Goal: Task Accomplishment & Management: Manage account settings

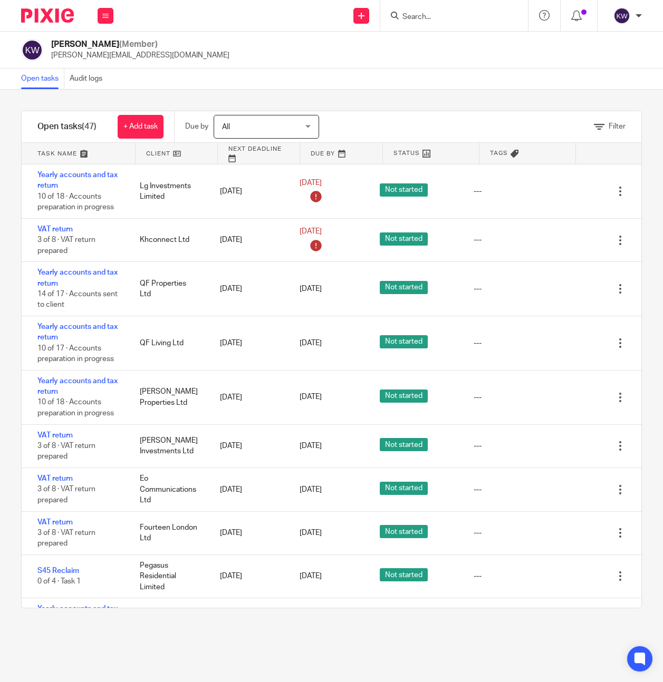
click at [416, 13] on input "Search" at bounding box center [448, 17] width 95 height 9
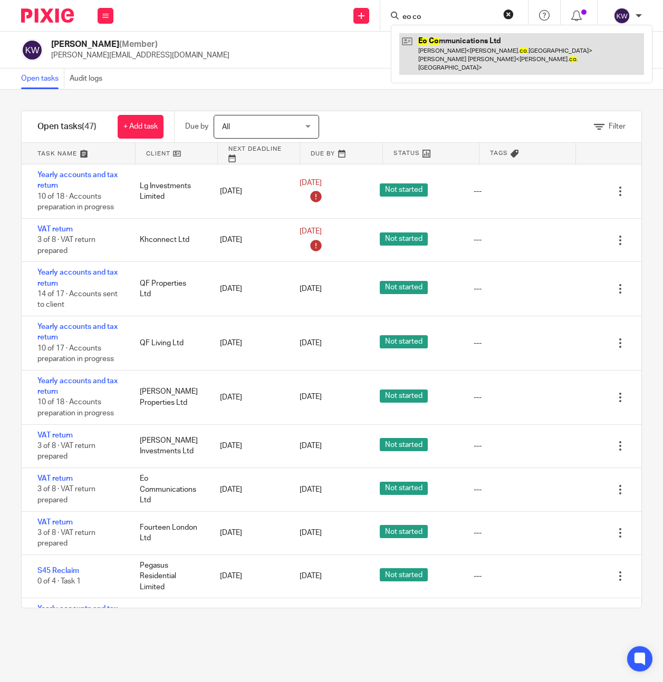
type input "eo co"
click at [476, 56] on link at bounding box center [521, 54] width 245 height 42
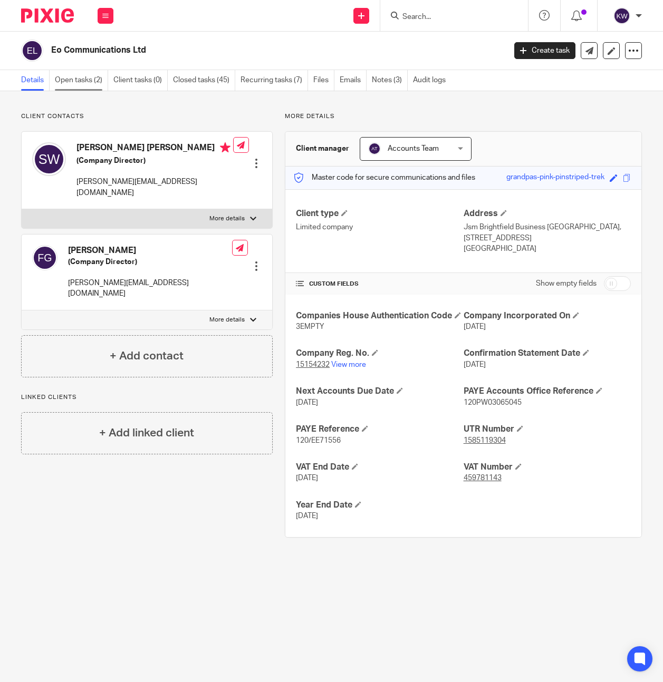
click at [93, 82] on link "Open tasks (2)" at bounding box center [81, 80] width 53 height 21
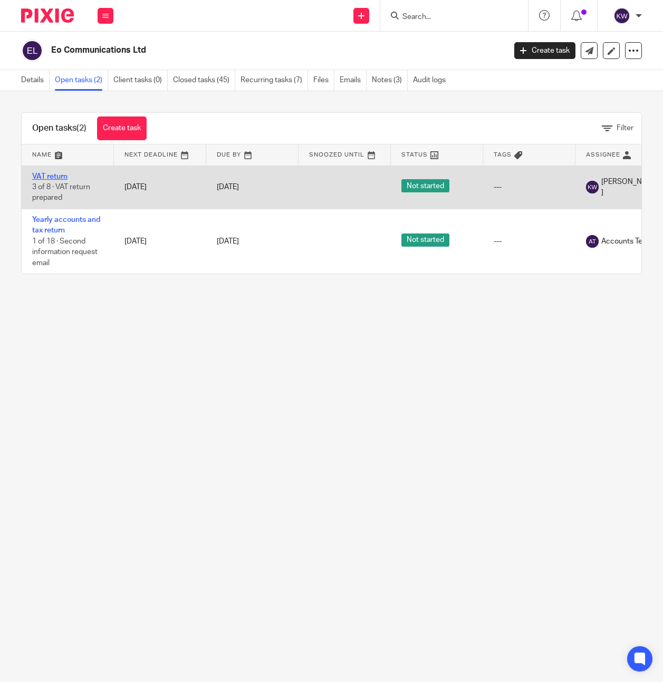
click at [44, 173] on link "VAT return" at bounding box center [49, 176] width 35 height 7
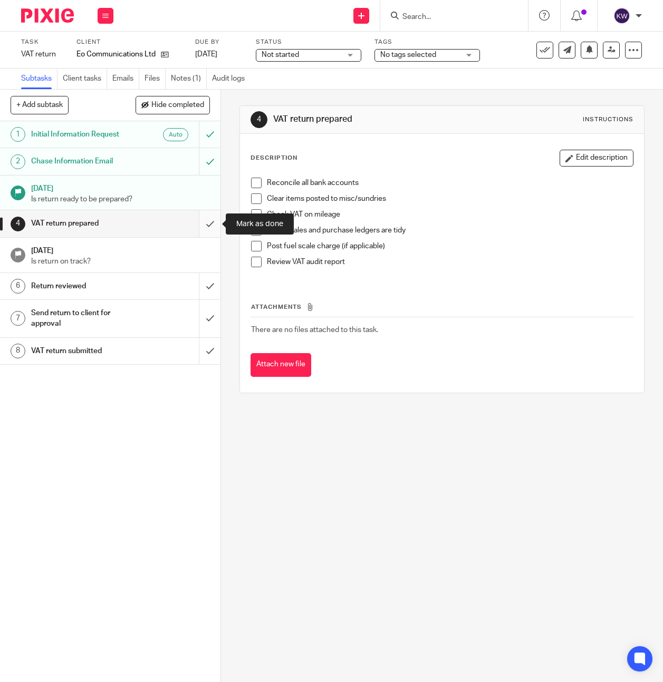
click at [215, 220] on input "submit" at bounding box center [110, 223] width 220 height 26
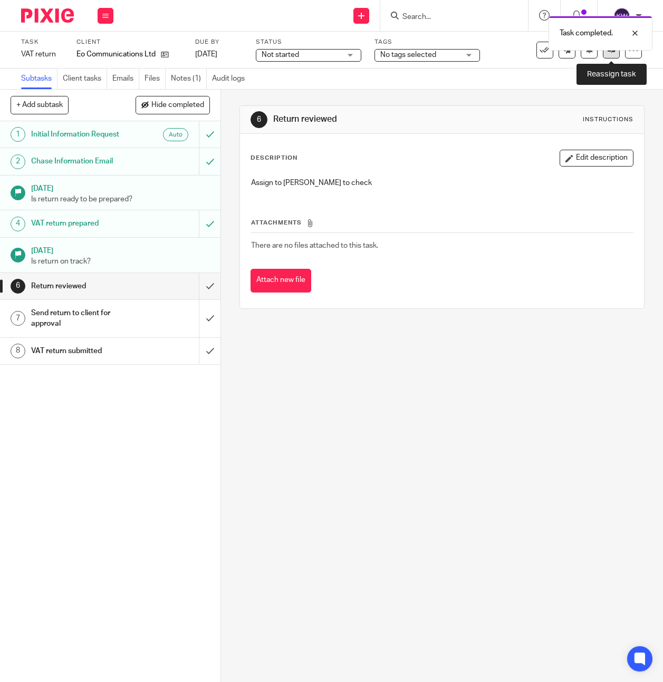
click at [614, 52] on icon at bounding box center [612, 50] width 8 height 8
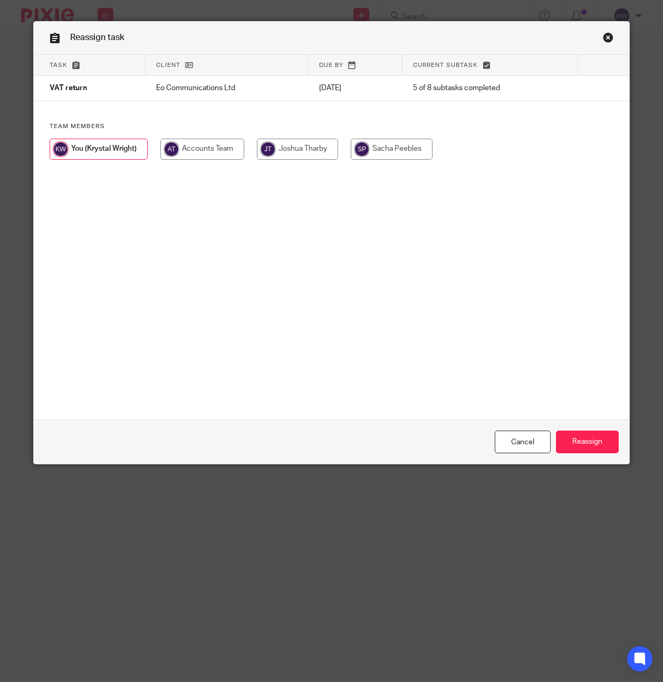
drag, startPoint x: 304, startPoint y: 151, endPoint x: 350, endPoint y: 206, distance: 71.2
click at [304, 151] on input "radio" at bounding box center [297, 149] width 81 height 21
radio input "true"
click at [580, 441] on input "Reassign" at bounding box center [587, 442] width 63 height 23
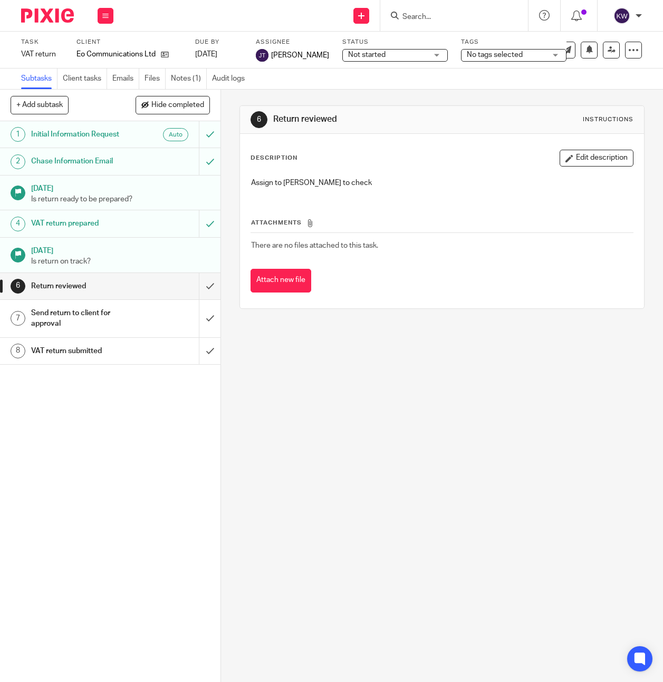
click at [416, 14] on input "Search" at bounding box center [448, 17] width 95 height 9
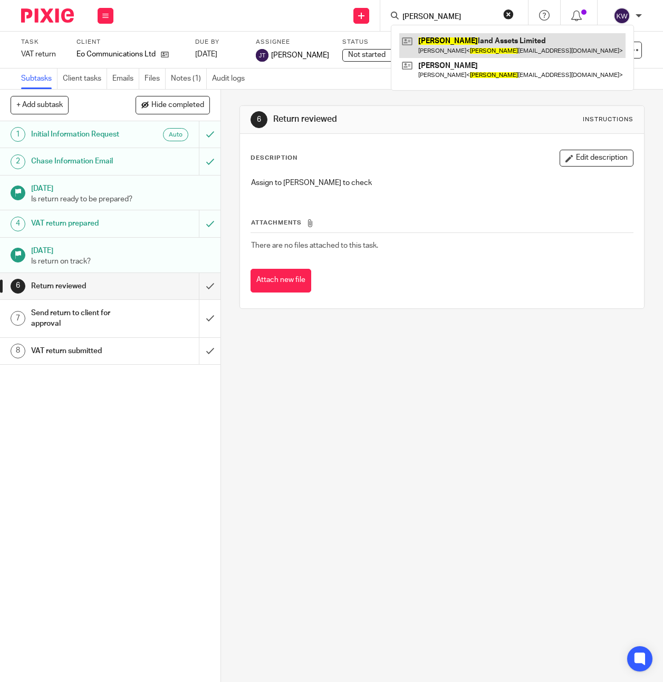
type input "[PERSON_NAME]"
click at [444, 42] on link at bounding box center [512, 45] width 226 height 24
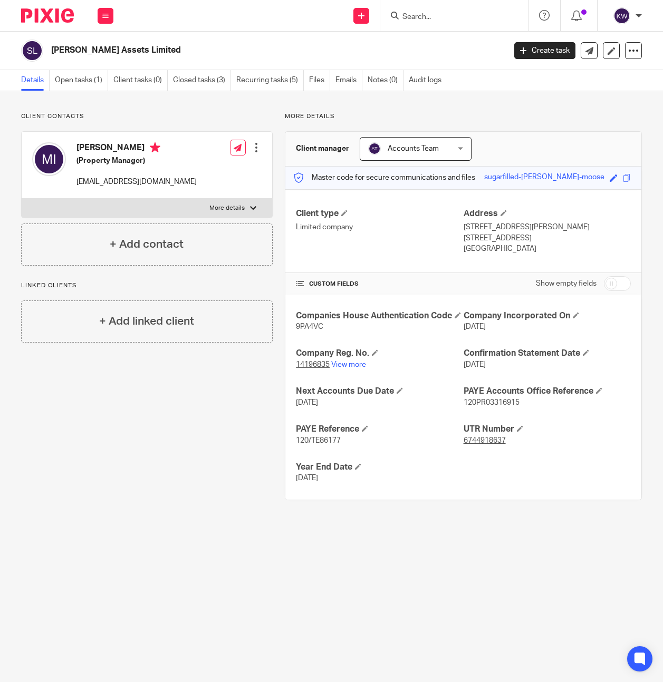
click at [436, 15] on input "Search" at bounding box center [448, 17] width 95 height 9
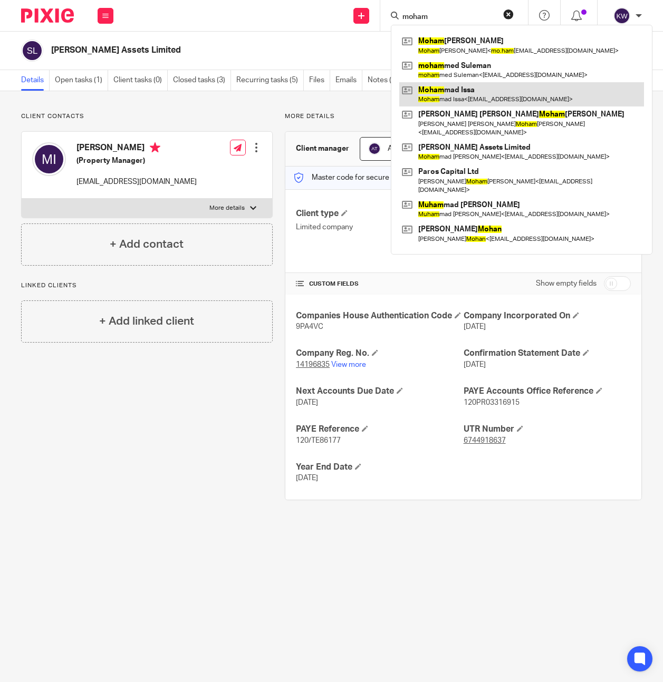
type input "moham"
click at [465, 88] on link at bounding box center [521, 94] width 245 height 24
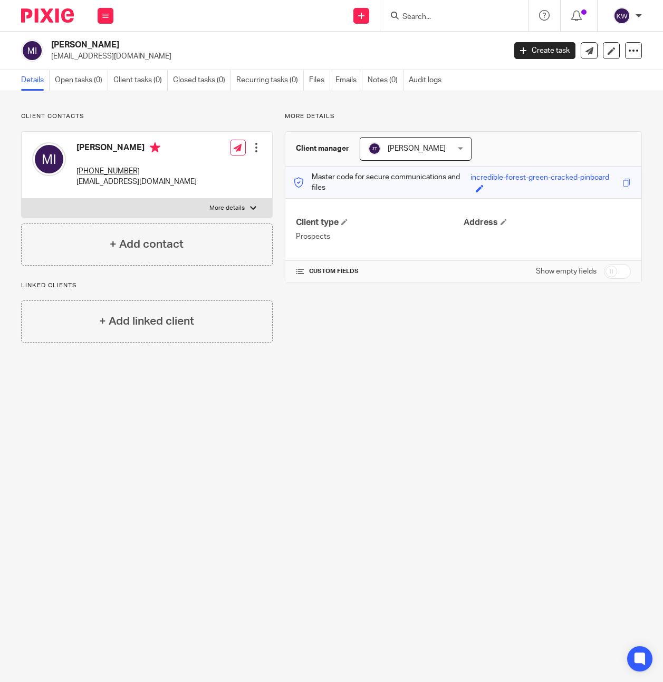
click at [434, 14] on input "Search" at bounding box center [448, 17] width 95 height 9
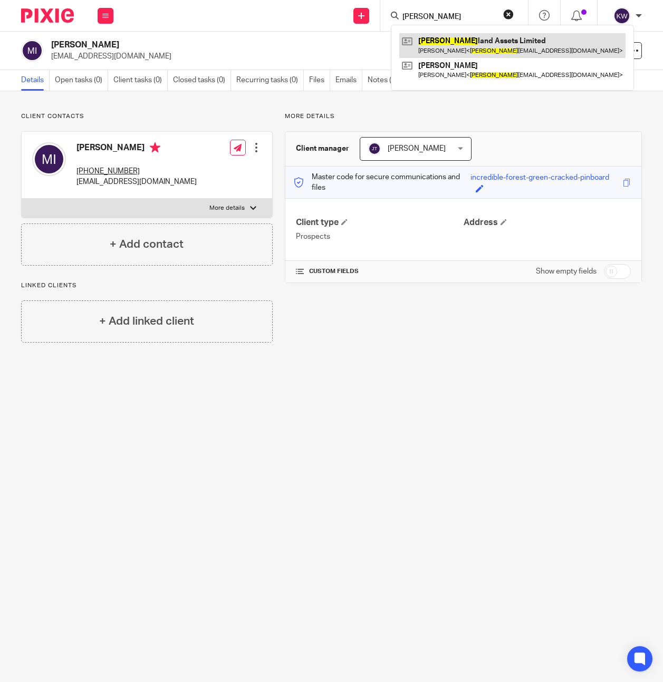
type input "suther"
click at [442, 42] on link at bounding box center [512, 45] width 226 height 24
